Goal: Information Seeking & Learning: Learn about a topic

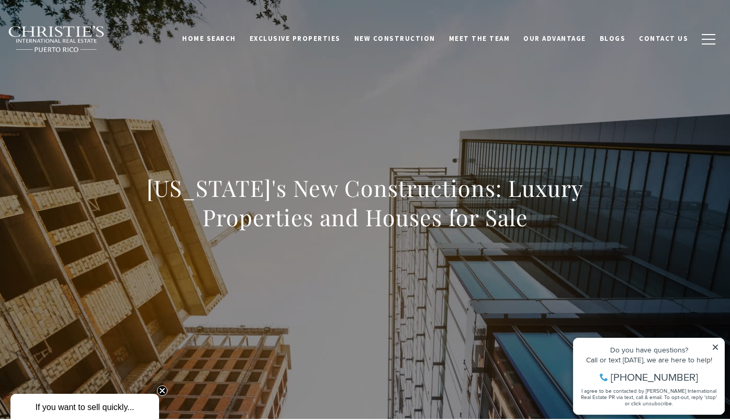
click at [716, 346] on icon at bounding box center [715, 346] width 5 height 5
drag, startPoint x: 715, startPoint y: 346, endPoint x: 1282, endPoint y: 669, distance: 652.7
click at [715, 346] on icon at bounding box center [715, 346] width 5 height 5
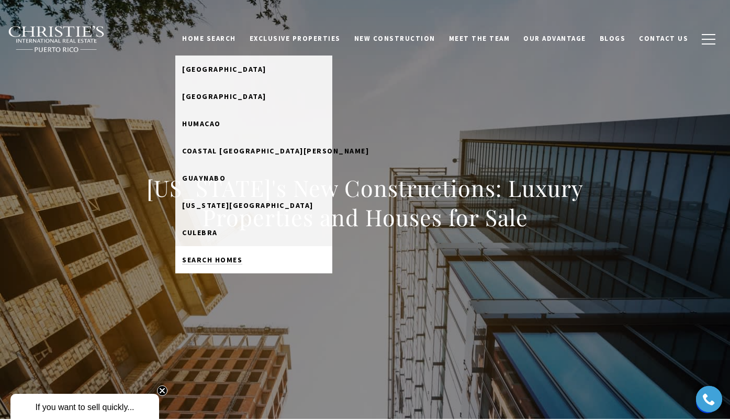
click at [239, 260] on span "Search Homes" at bounding box center [212, 259] width 60 height 9
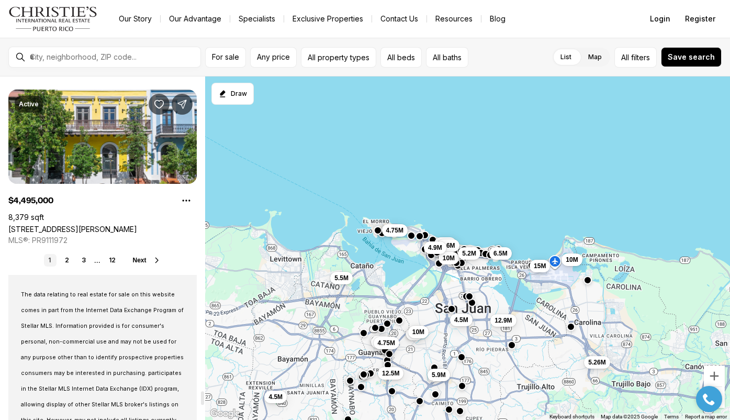
scroll to position [7836, 0]
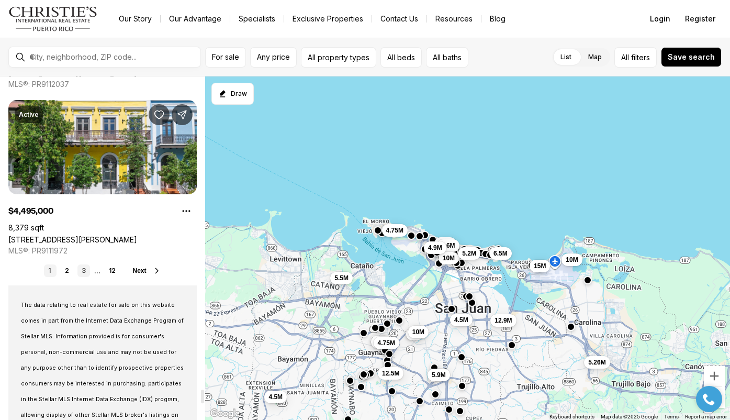
click at [84, 269] on link "3" at bounding box center [83, 270] width 13 height 13
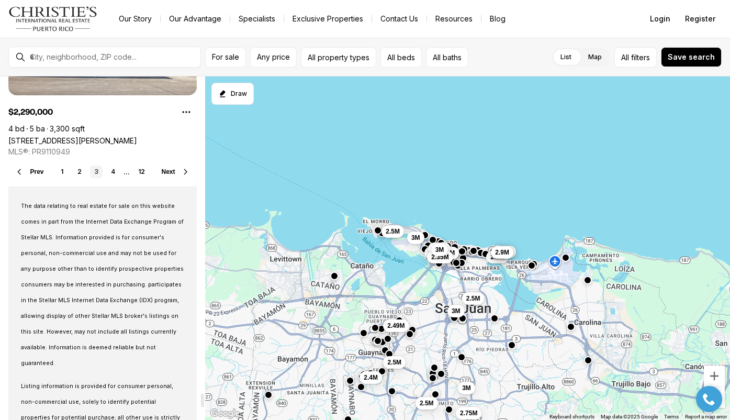
scroll to position [7951, 0]
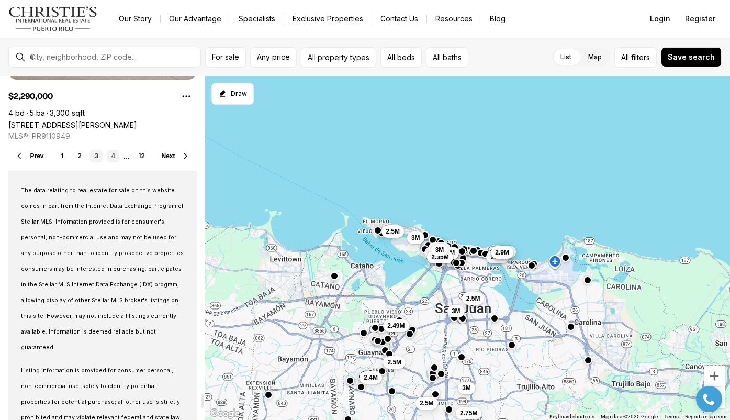
click at [114, 155] on link "4" at bounding box center [113, 156] width 13 height 13
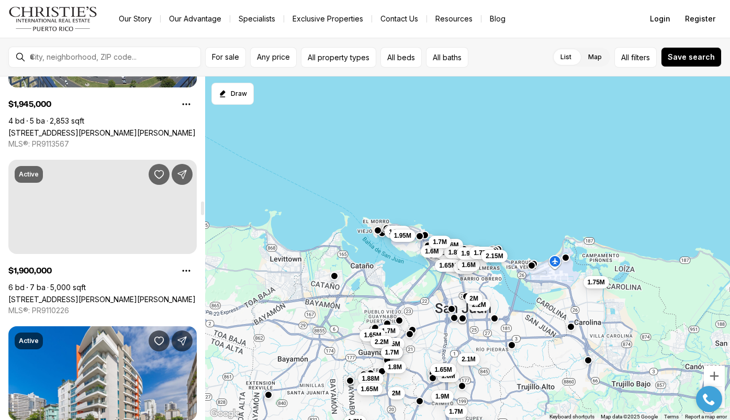
scroll to position [3123, 0]
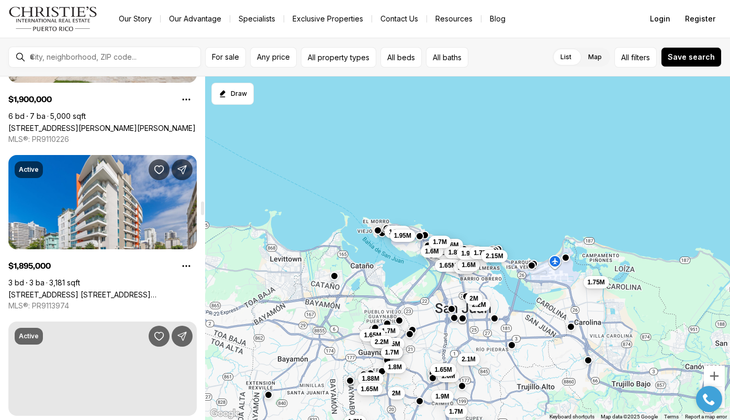
drag, startPoint x: 201, startPoint y: 133, endPoint x: 200, endPoint y: 206, distance: 73.2
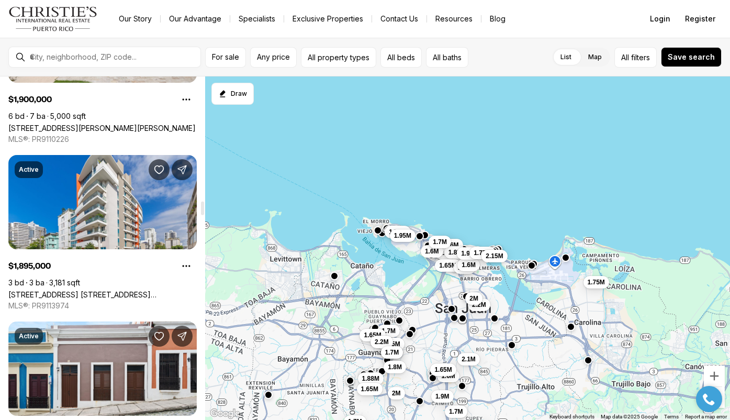
click at [201, 206] on div at bounding box center [202, 208] width 3 height 14
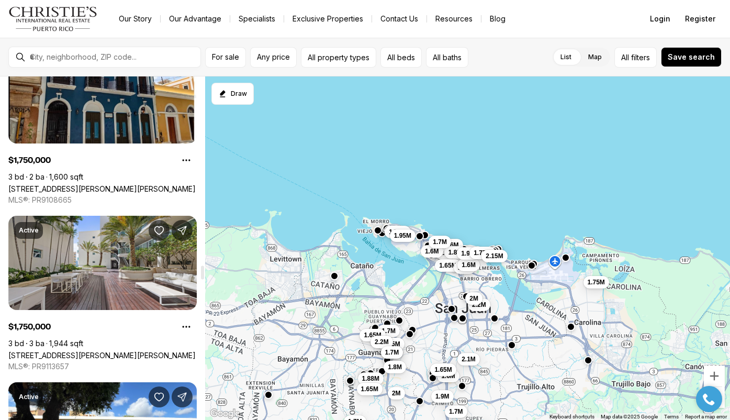
scroll to position [4766, 0]
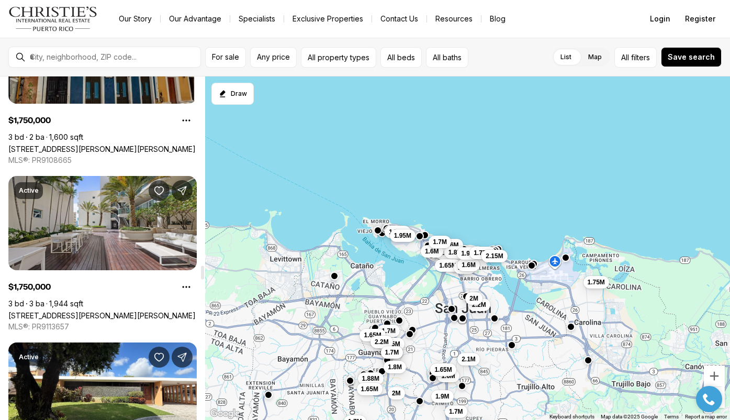
drag, startPoint x: 201, startPoint y: 206, endPoint x: 196, endPoint y: 271, distance: 65.6
click at [201, 271] on div at bounding box center [202, 273] width 3 height 14
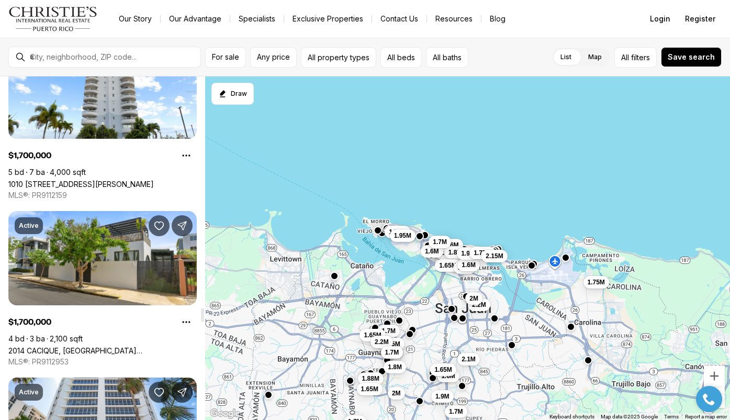
scroll to position [6001, 0]
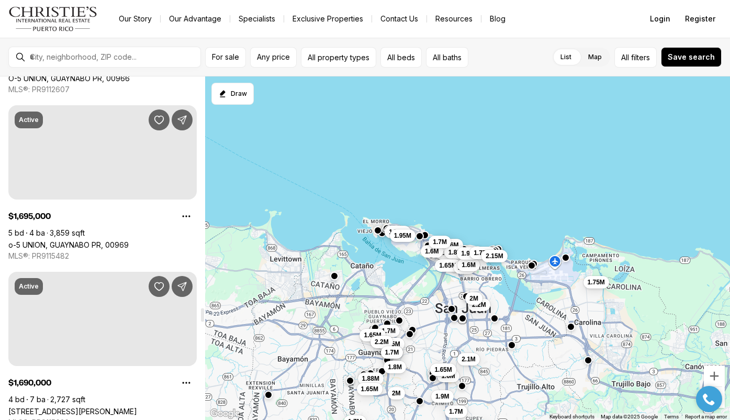
drag, startPoint x: 202, startPoint y: 270, endPoint x: 198, endPoint y: 319, distance: 49.4
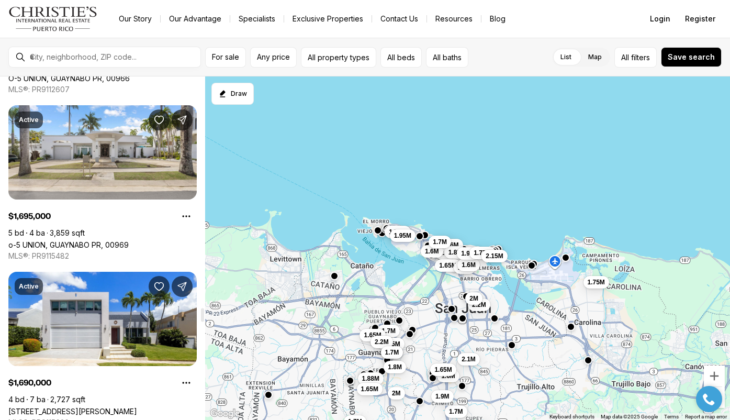
click at [201, 319] on div at bounding box center [202, 315] width 3 height 14
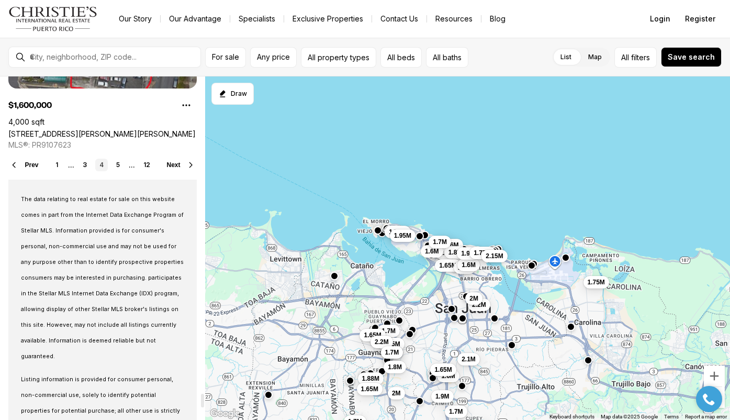
scroll to position [7938, 0]
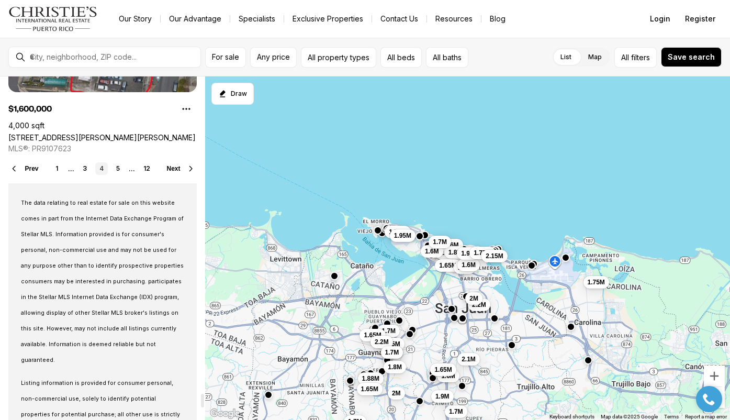
click at [175, 167] on span "Next" at bounding box center [174, 168] width 14 height 7
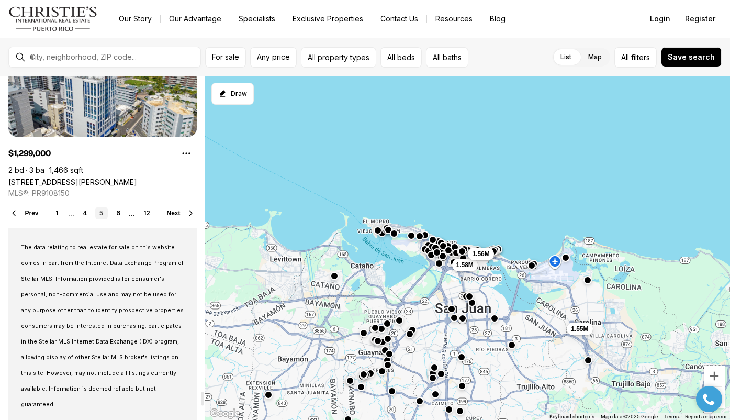
scroll to position [7880, 0]
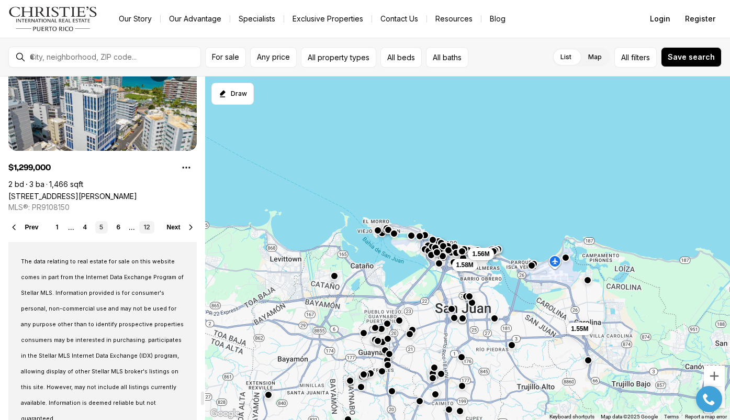
click at [147, 227] on link "12" at bounding box center [146, 227] width 15 height 13
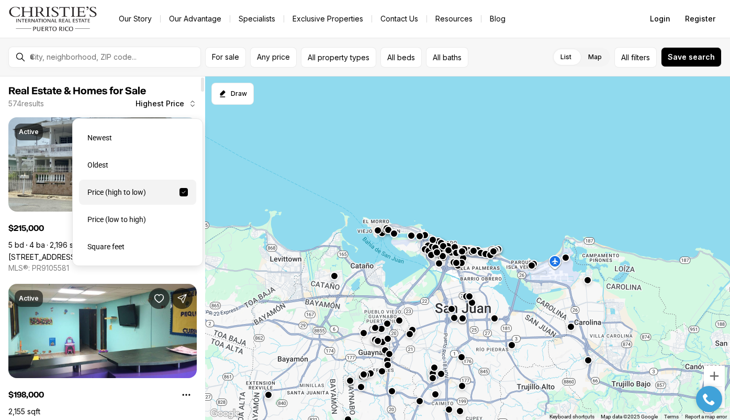
click at [193, 104] on icon "button" at bounding box center [192, 103] width 8 height 8
click at [125, 219] on div "Price (low to high)" at bounding box center [137, 219] width 117 height 25
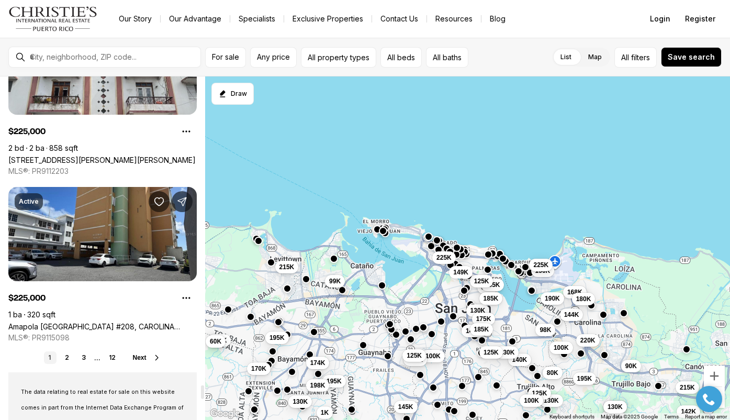
scroll to position [7744, 0]
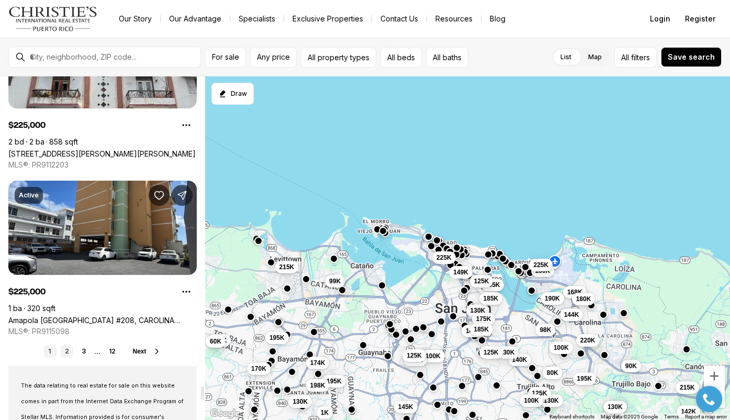
click at [67, 350] on link "2" at bounding box center [67, 351] width 13 height 13
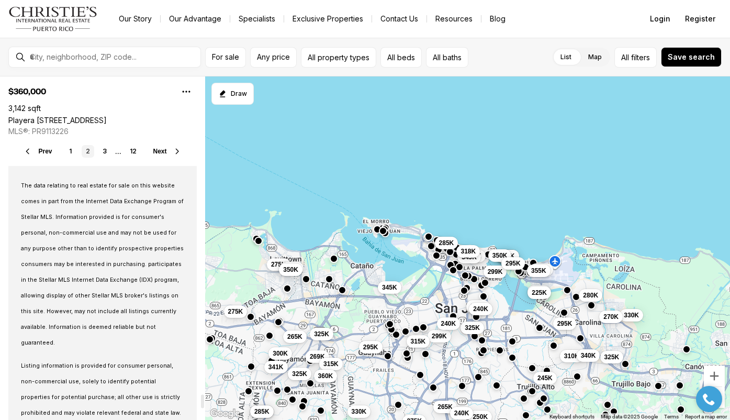
scroll to position [7960, 0]
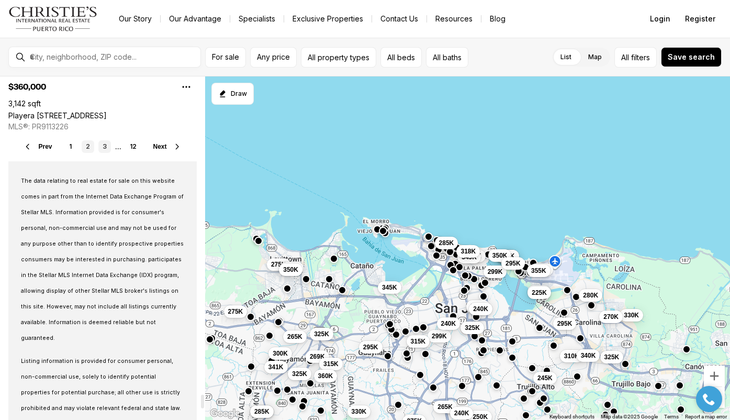
click at [106, 145] on link "3" at bounding box center [104, 146] width 13 height 13
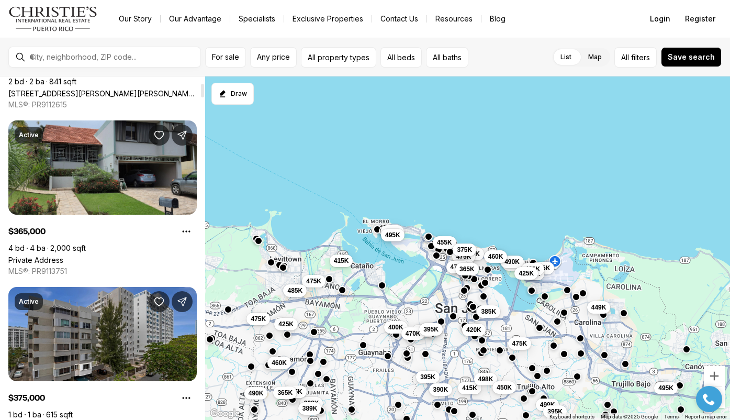
scroll to position [165, 0]
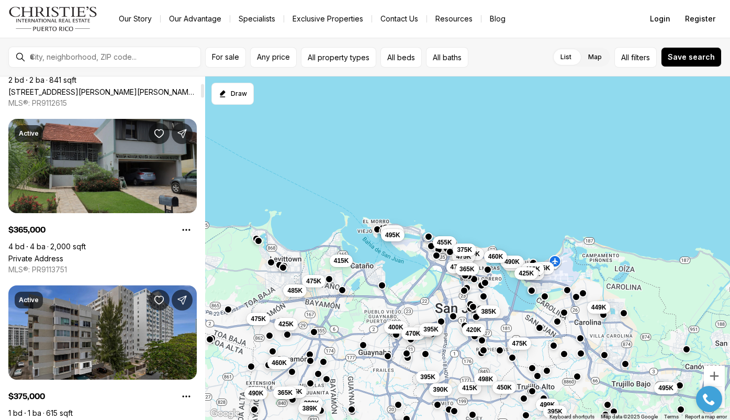
click at [63, 254] on link "Private Address" at bounding box center [35, 258] width 55 height 9
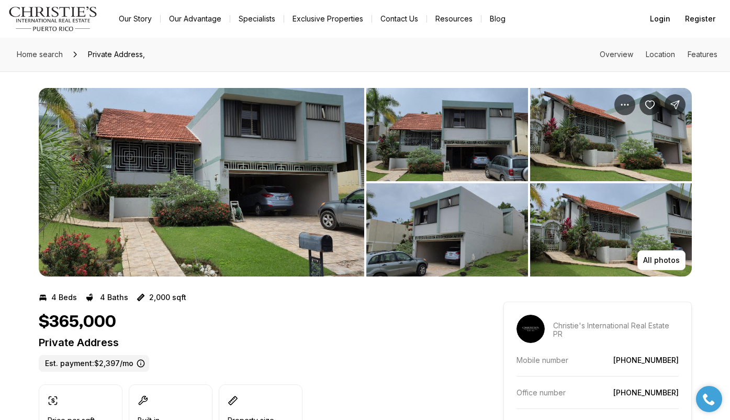
click at [354, 174] on img "View image gallery" at bounding box center [201, 182] width 325 height 188
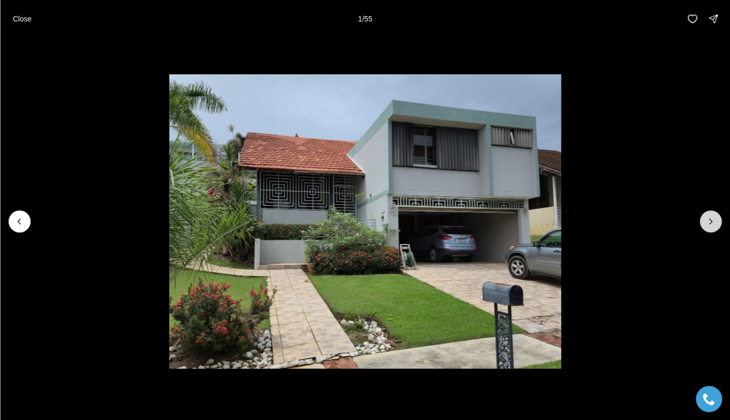
click at [713, 219] on icon "Next slide" at bounding box center [710, 221] width 10 height 10
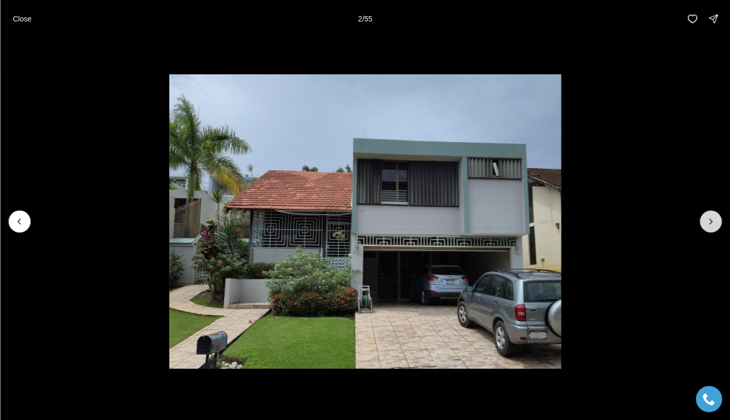
click at [713, 219] on icon "Next slide" at bounding box center [710, 221] width 10 height 10
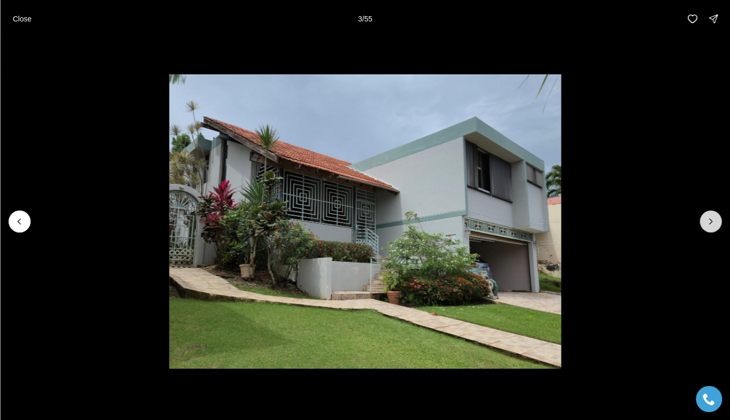
click at [713, 219] on icon "Next slide" at bounding box center [710, 221] width 10 height 10
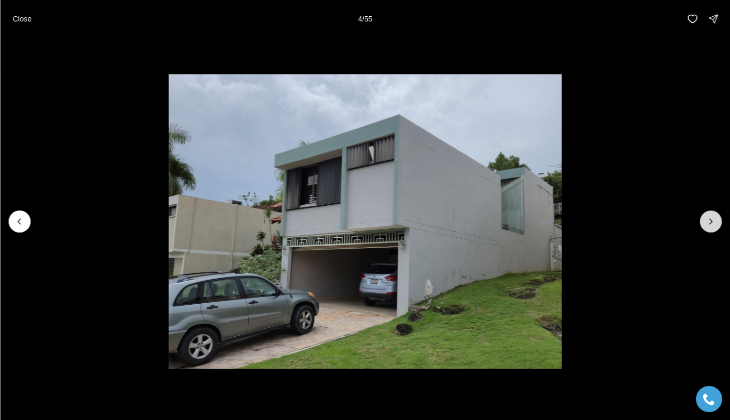
click at [713, 219] on icon "Next slide" at bounding box center [710, 221] width 10 height 10
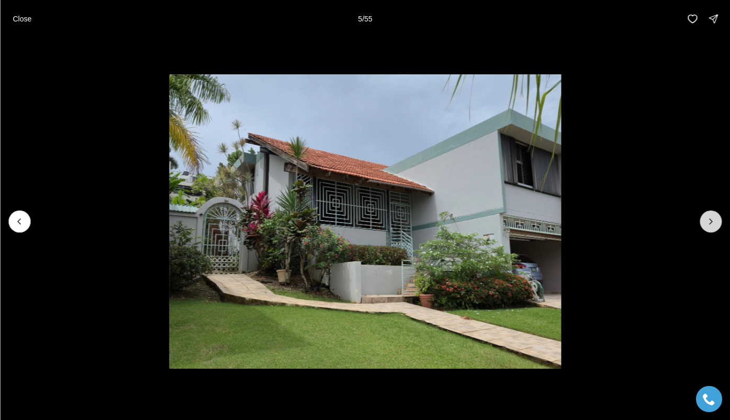
click at [713, 219] on icon "Next slide" at bounding box center [710, 221] width 10 height 10
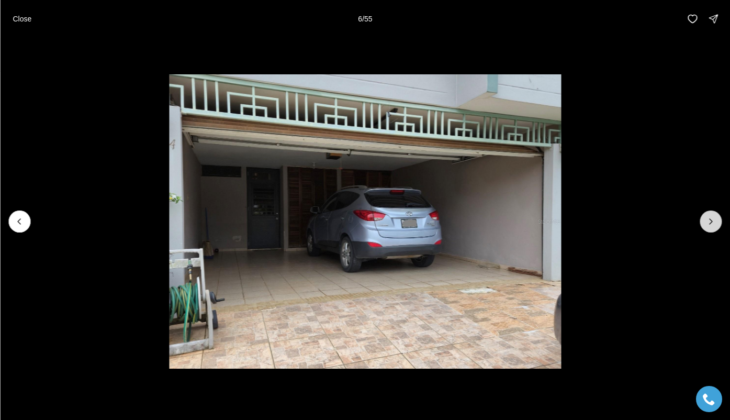
click at [713, 219] on icon "Next slide" at bounding box center [710, 221] width 10 height 10
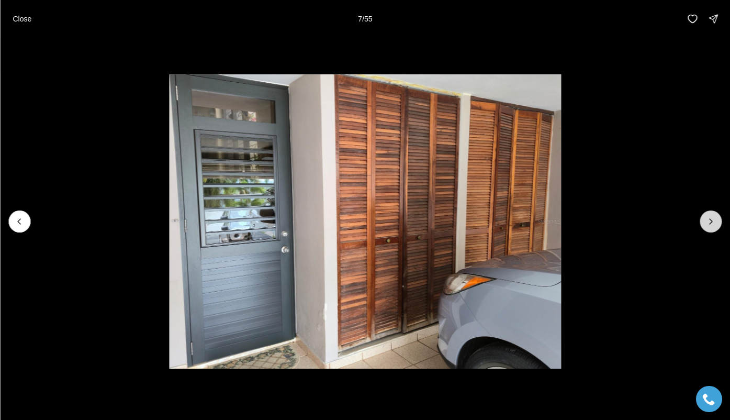
click at [713, 219] on icon "Next slide" at bounding box center [710, 221] width 10 height 10
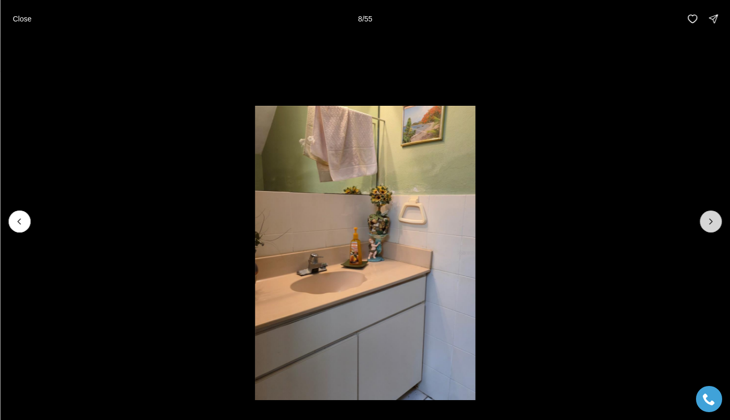
click at [713, 219] on icon "Next slide" at bounding box center [710, 221] width 10 height 10
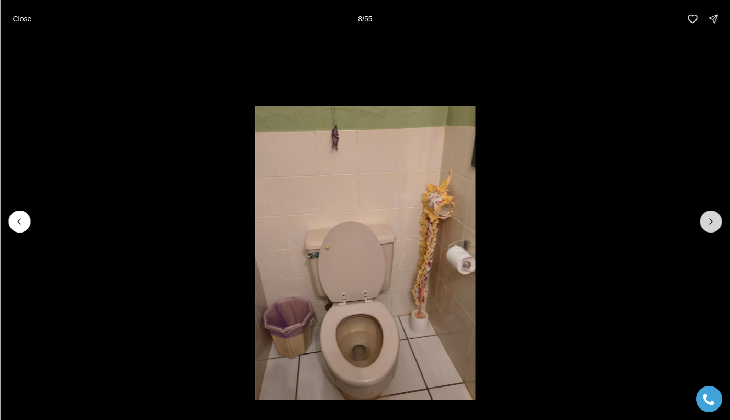
click at [713, 219] on icon "Next slide" at bounding box center [710, 221] width 10 height 10
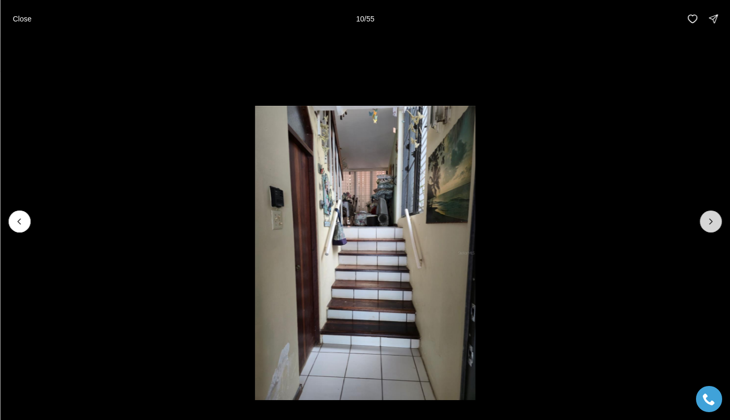
click at [713, 219] on icon "Next slide" at bounding box center [710, 221] width 10 height 10
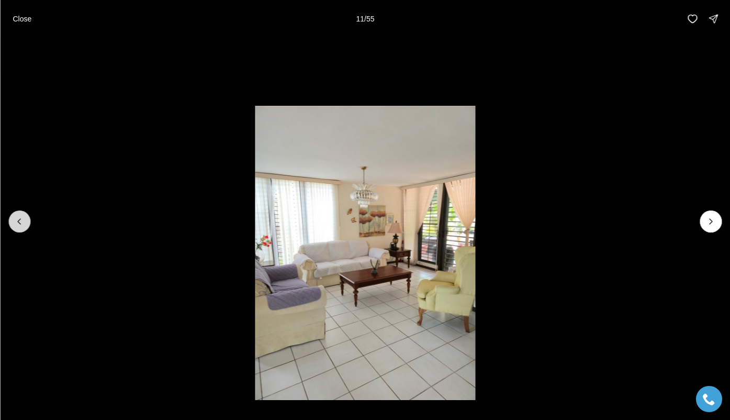
click at [24, 220] on icon "Previous slide" at bounding box center [19, 221] width 10 height 10
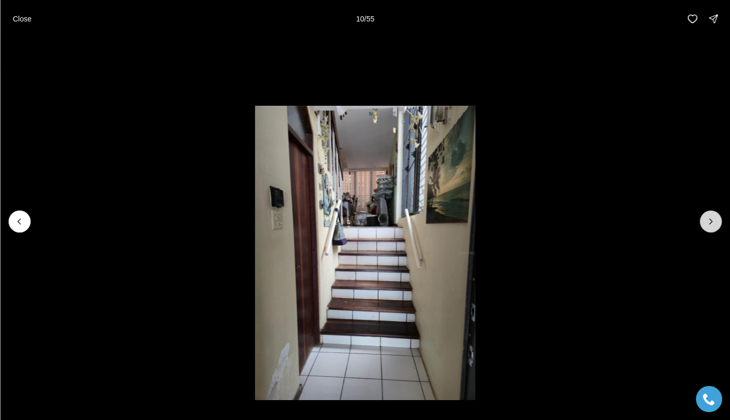
click at [709, 221] on icon "Next slide" at bounding box center [710, 221] width 10 height 10
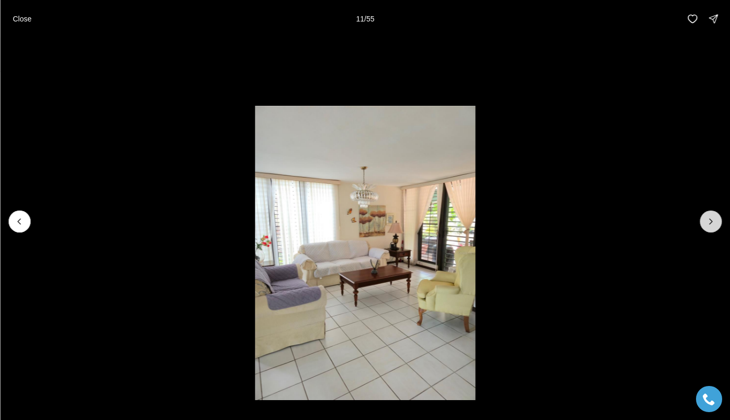
click at [709, 221] on icon "Next slide" at bounding box center [710, 221] width 10 height 10
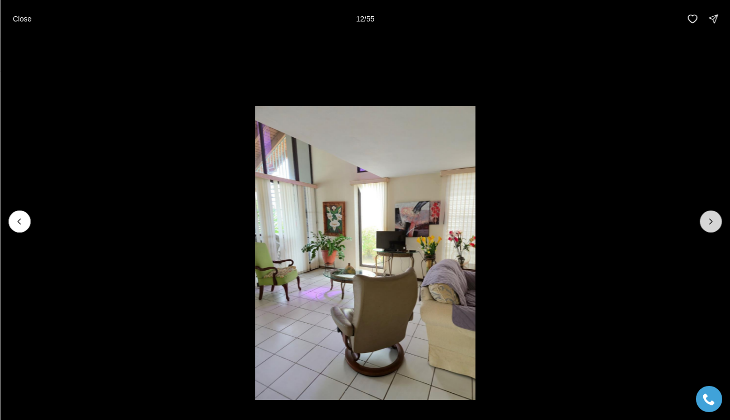
click at [709, 221] on icon "Next slide" at bounding box center [710, 221] width 10 height 10
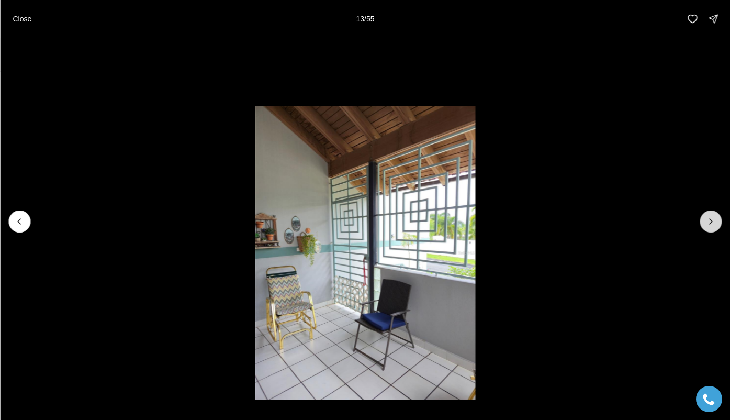
click at [709, 221] on icon "Next slide" at bounding box center [710, 221] width 10 height 10
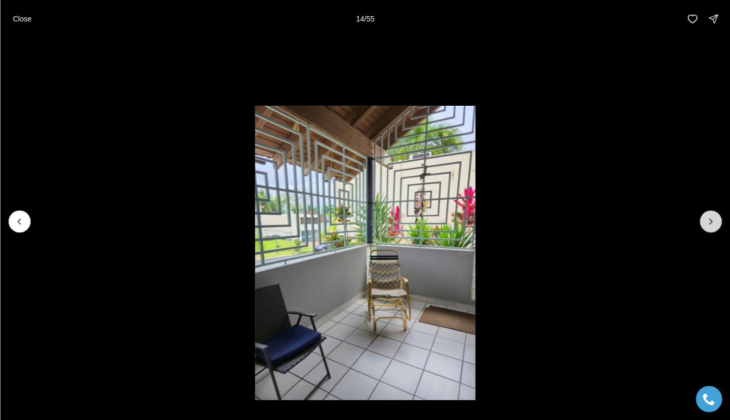
click at [709, 221] on icon "Next slide" at bounding box center [710, 221] width 10 height 10
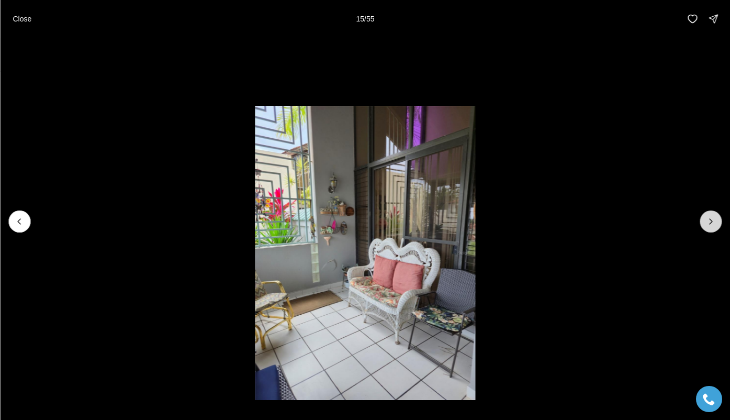
click at [709, 221] on icon "Next slide" at bounding box center [710, 221] width 10 height 10
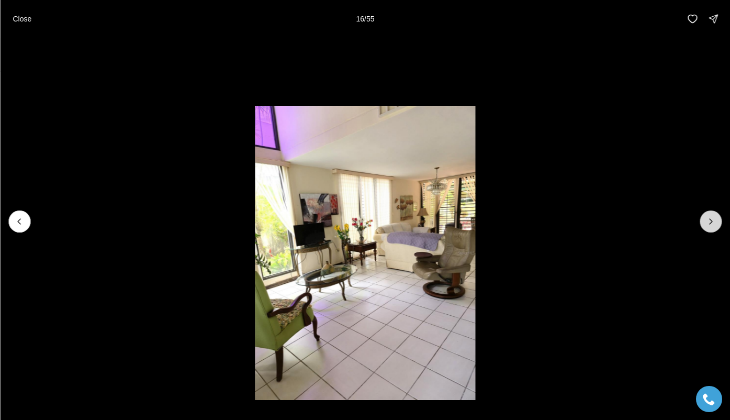
click at [709, 221] on icon "Next slide" at bounding box center [710, 221] width 10 height 10
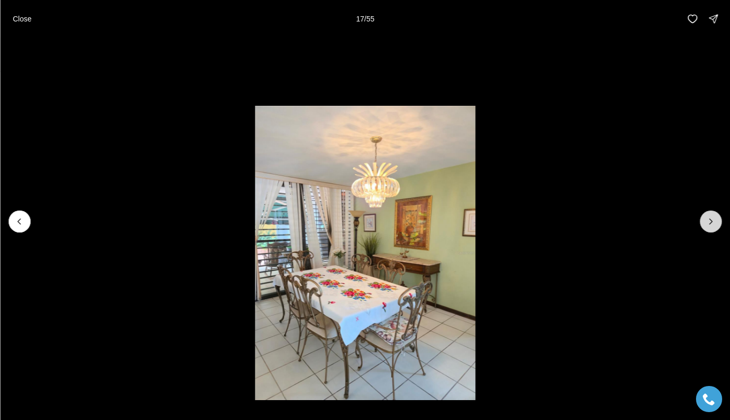
click at [709, 221] on icon "Next slide" at bounding box center [710, 221] width 10 height 10
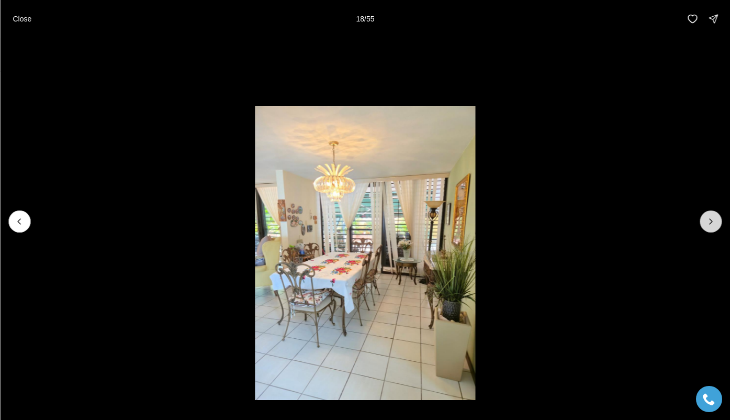
click at [709, 221] on icon "Next slide" at bounding box center [710, 221] width 10 height 10
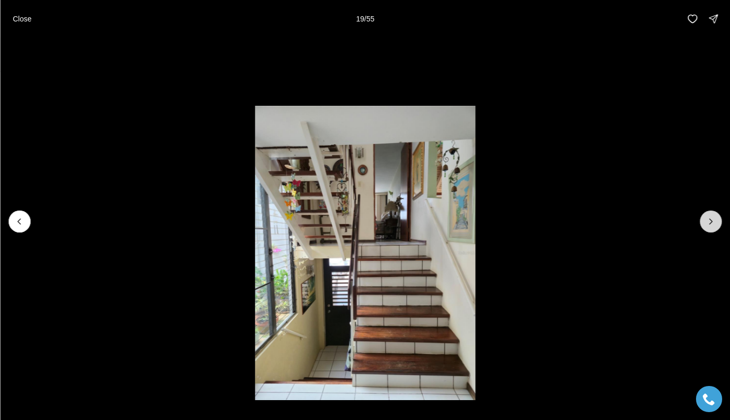
click at [709, 221] on icon "Next slide" at bounding box center [710, 221] width 10 height 10
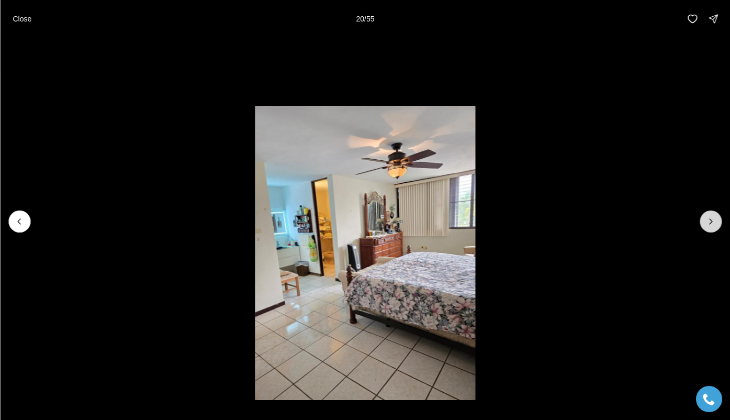
click at [709, 221] on icon "Next slide" at bounding box center [710, 221] width 10 height 10
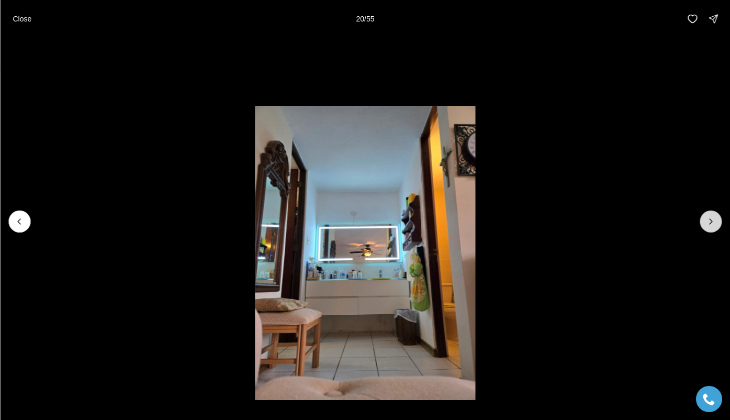
click at [709, 221] on icon "Next slide" at bounding box center [710, 221] width 10 height 10
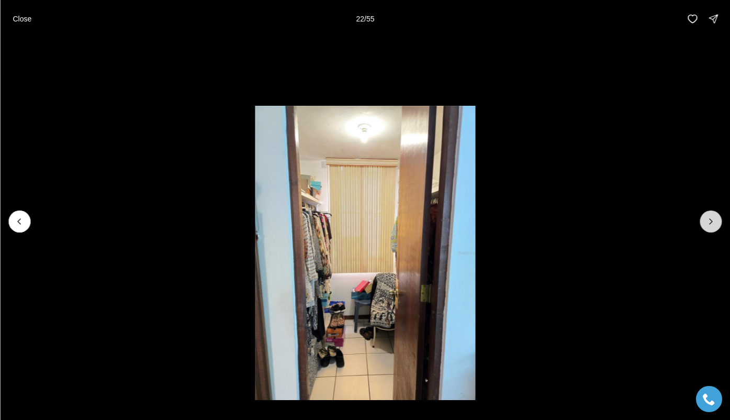
click at [709, 221] on icon "Next slide" at bounding box center [710, 221] width 10 height 10
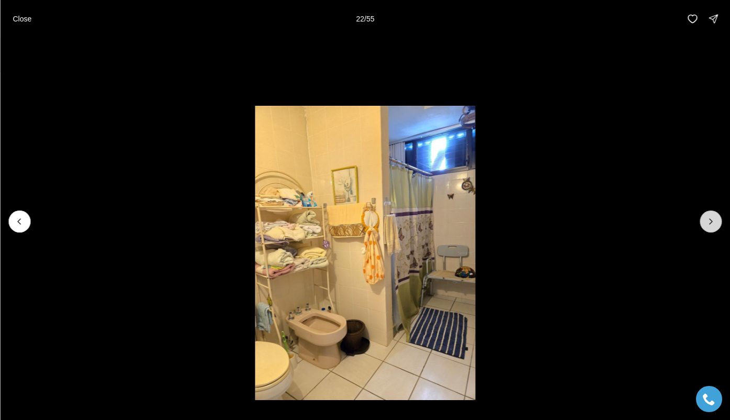
click at [709, 221] on icon "Next slide" at bounding box center [710, 221] width 10 height 10
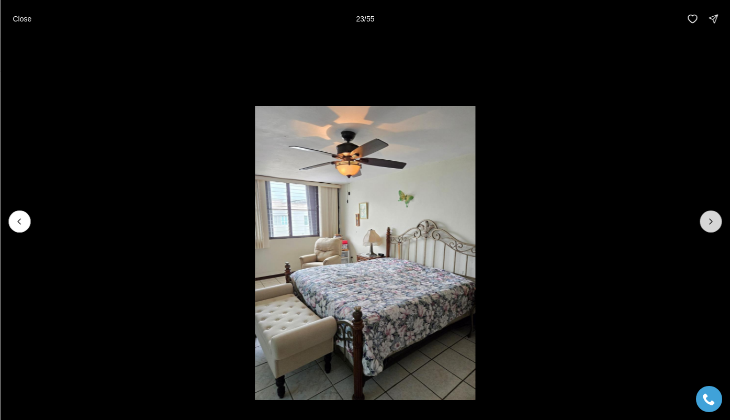
click at [709, 221] on icon "Next slide" at bounding box center [710, 221] width 10 height 10
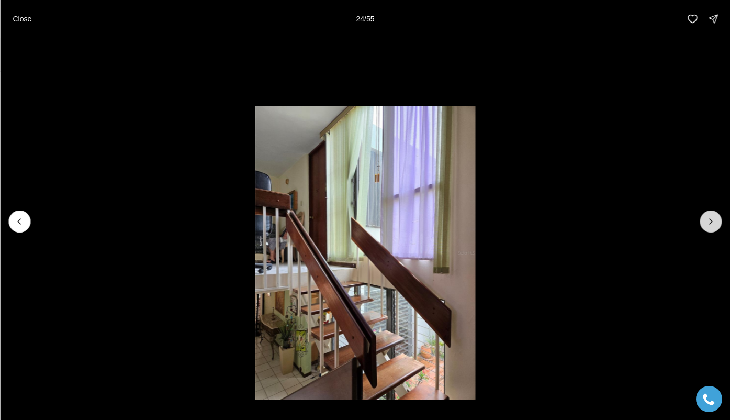
click at [709, 221] on icon "Next slide" at bounding box center [710, 221] width 10 height 10
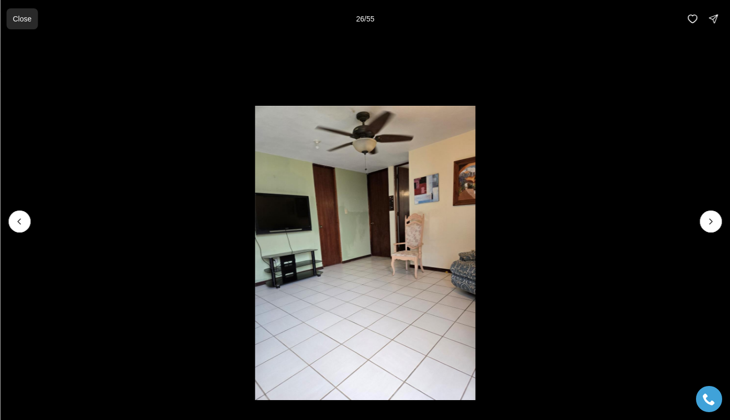
click at [19, 17] on p "Close" at bounding box center [22, 19] width 19 height 8
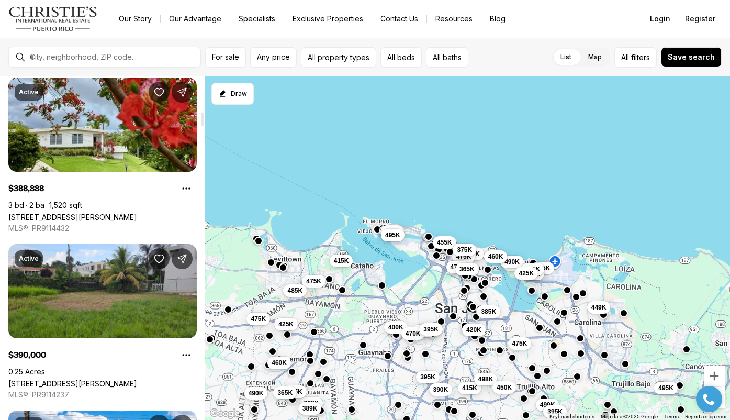
scroll to position [875, 0]
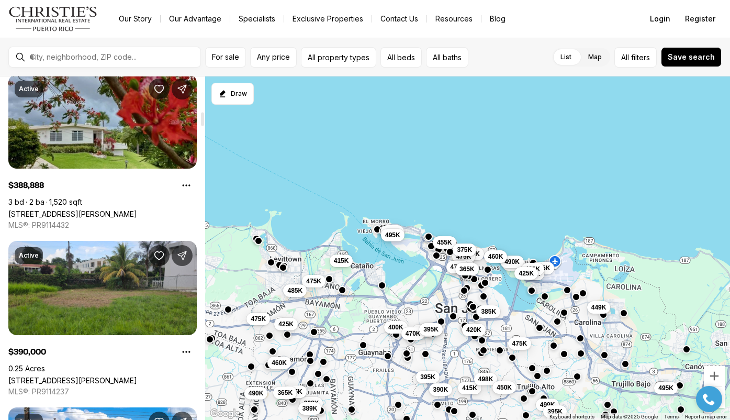
click at [137, 212] on link "[STREET_ADDRESS][PERSON_NAME]" at bounding box center [72, 213] width 129 height 9
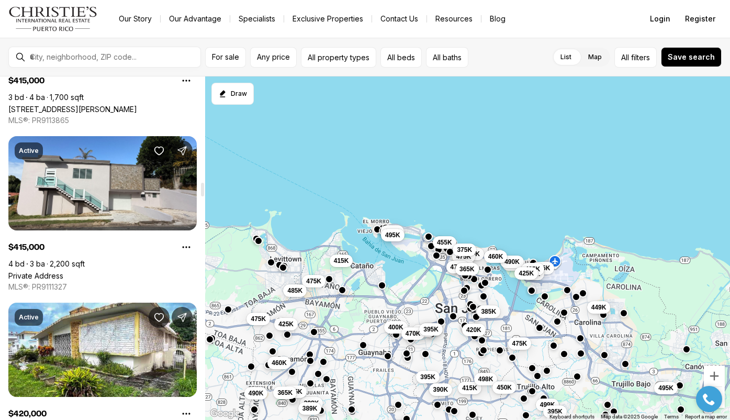
scroll to position [2644, 0]
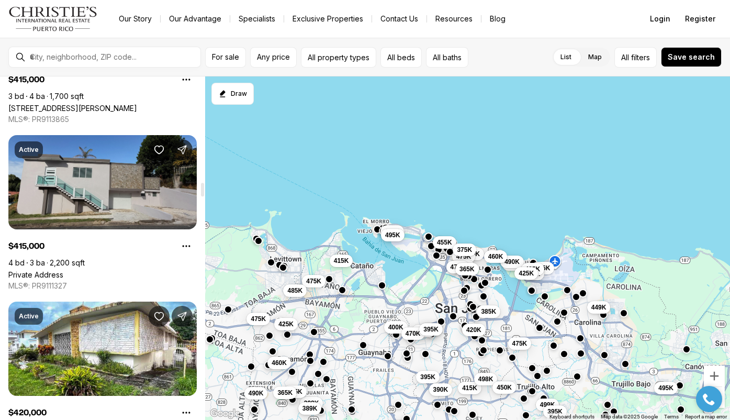
click at [41, 274] on link "Private Address" at bounding box center [35, 274] width 55 height 9
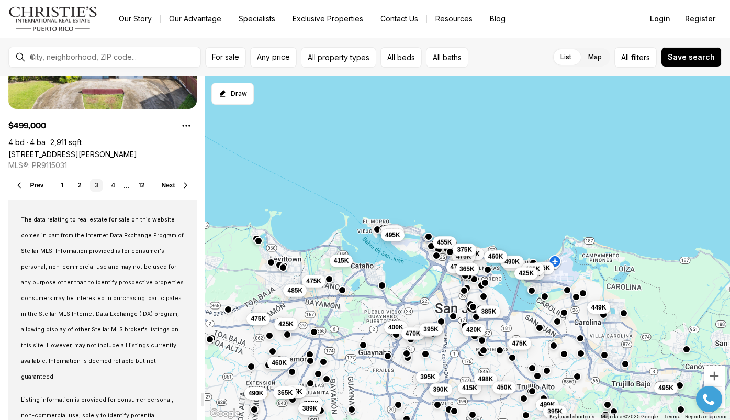
scroll to position [7899, 0]
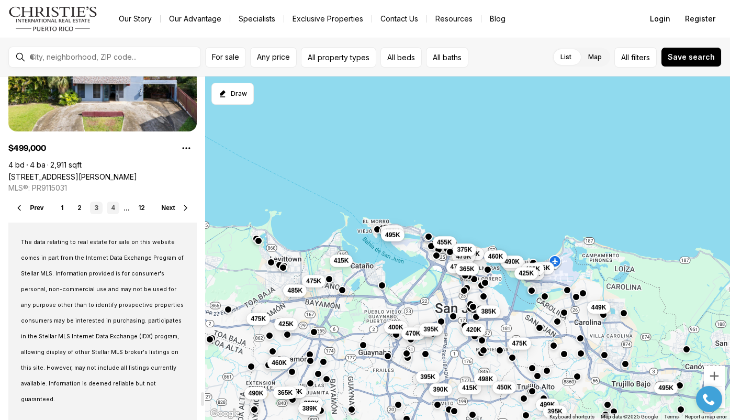
click at [112, 206] on link "4" at bounding box center [113, 207] width 13 height 13
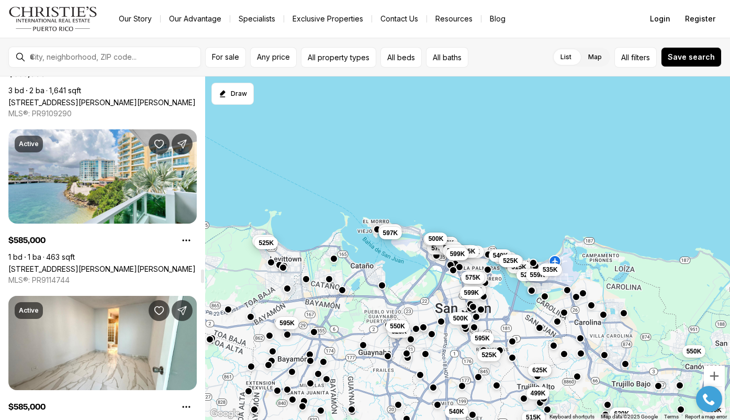
scroll to position [4822, 0]
